Goal: Transaction & Acquisition: Purchase product/service

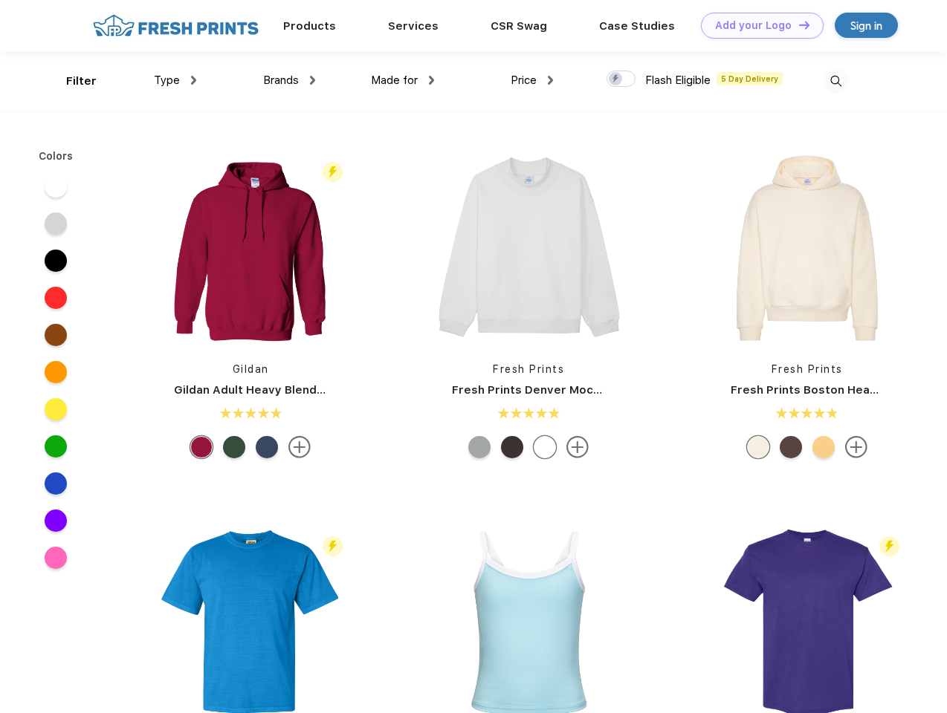
scroll to position [1, 0]
click at [757, 25] on link "Add your Logo Design Tool" at bounding box center [762, 26] width 123 height 26
click at [0, 0] on div "Design Tool" at bounding box center [0, 0] width 0 height 0
click at [797, 25] on link "Add your Logo Design Tool" at bounding box center [762, 26] width 123 height 26
click at [71, 81] on div "Filter" at bounding box center [81, 81] width 30 height 17
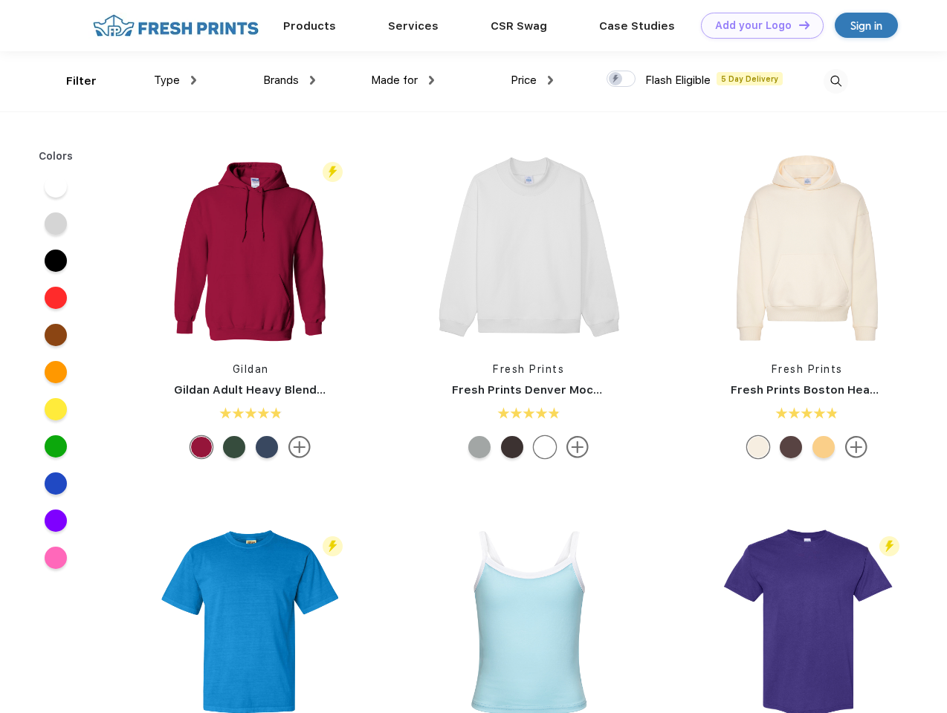
click at [175, 80] on span "Type" at bounding box center [167, 80] width 26 height 13
click at [289, 80] on span "Brands" at bounding box center [281, 80] width 36 height 13
click at [403, 80] on span "Made for" at bounding box center [394, 80] width 47 height 13
click at [532, 80] on span "Price" at bounding box center [524, 80] width 26 height 13
click at [621, 80] on div at bounding box center [620, 79] width 29 height 16
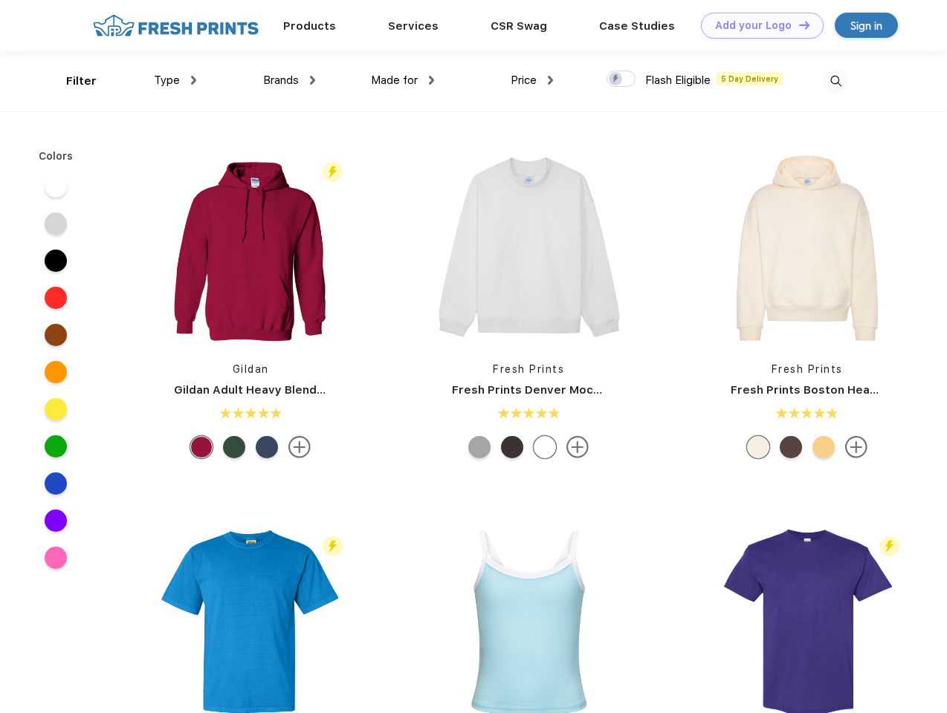
click at [616, 80] on input "checkbox" at bounding box center [611, 75] width 10 height 10
click at [835, 81] on img at bounding box center [835, 81] width 25 height 25
